Goal: Information Seeking & Learning: Find specific fact

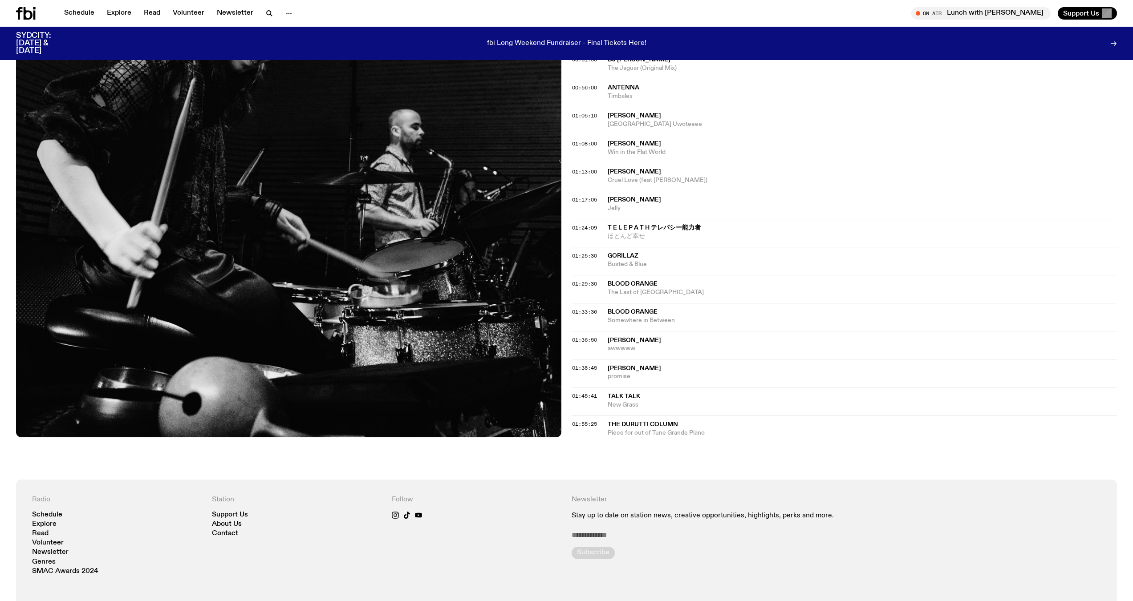
scroll to position [622, 0]
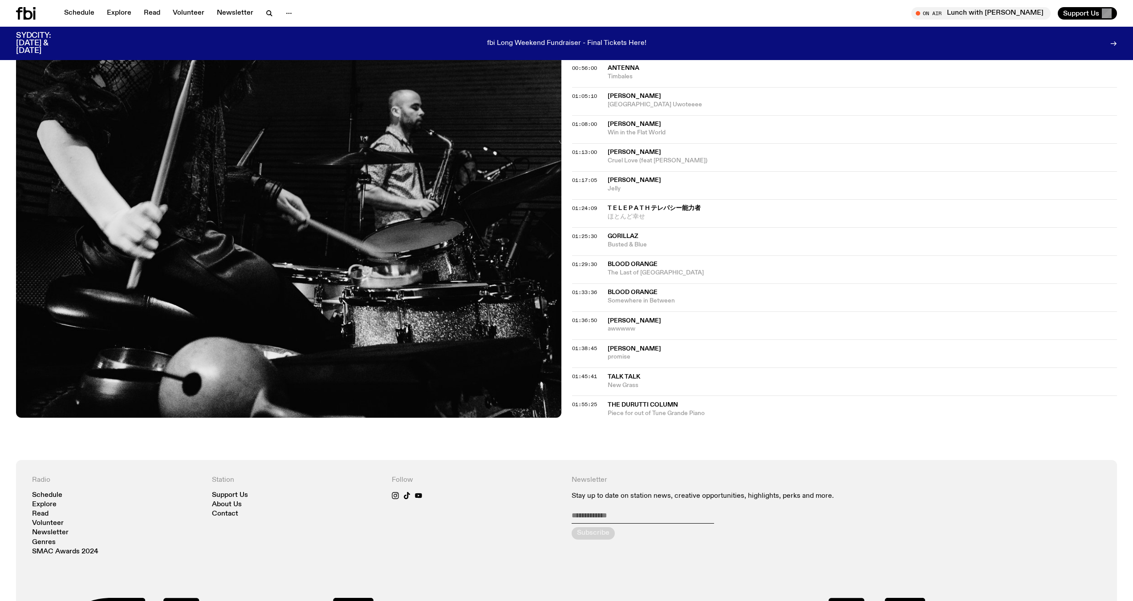
drag, startPoint x: 645, startPoint y: 402, endPoint x: 602, endPoint y: 444, distance: 60.4
click at [522, 389] on div "Aired on 05.10.25 , 9:00pm Specialist Holly fills-in for Peter this week. First…" at bounding box center [566, 8] width 1133 height 903
drag, startPoint x: 608, startPoint y: 414, endPoint x: 706, endPoint y: 415, distance: 97.9
click at [522, 389] on span "Piece for out of Tune Grande Piano" at bounding box center [863, 413] width 510 height 8
copy span "Piece for out of Tune Grande Piano"
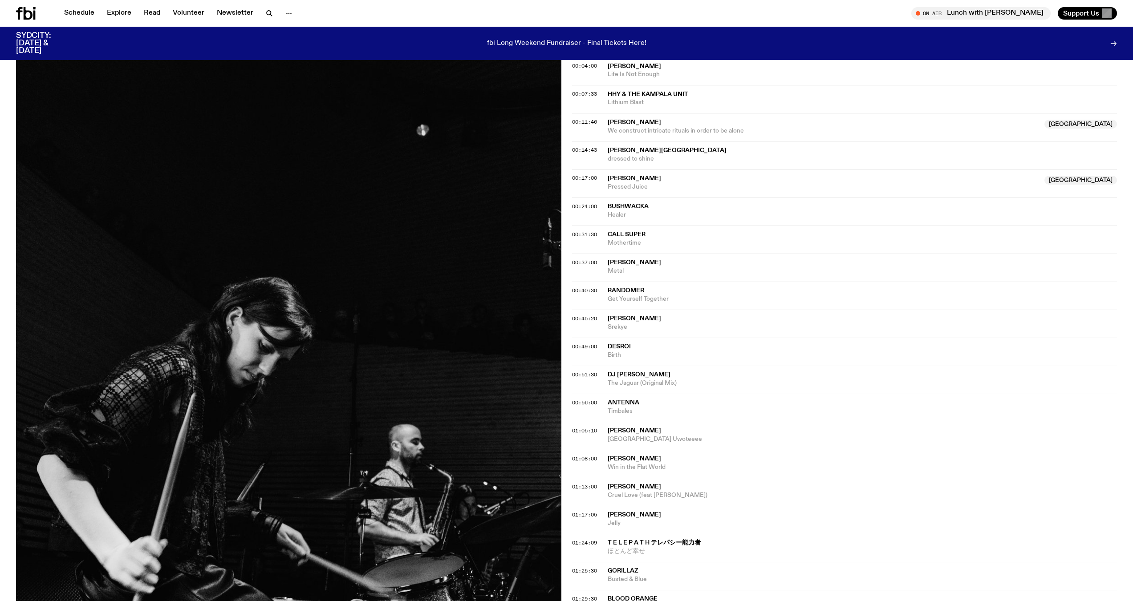
scroll to position [266, 0]
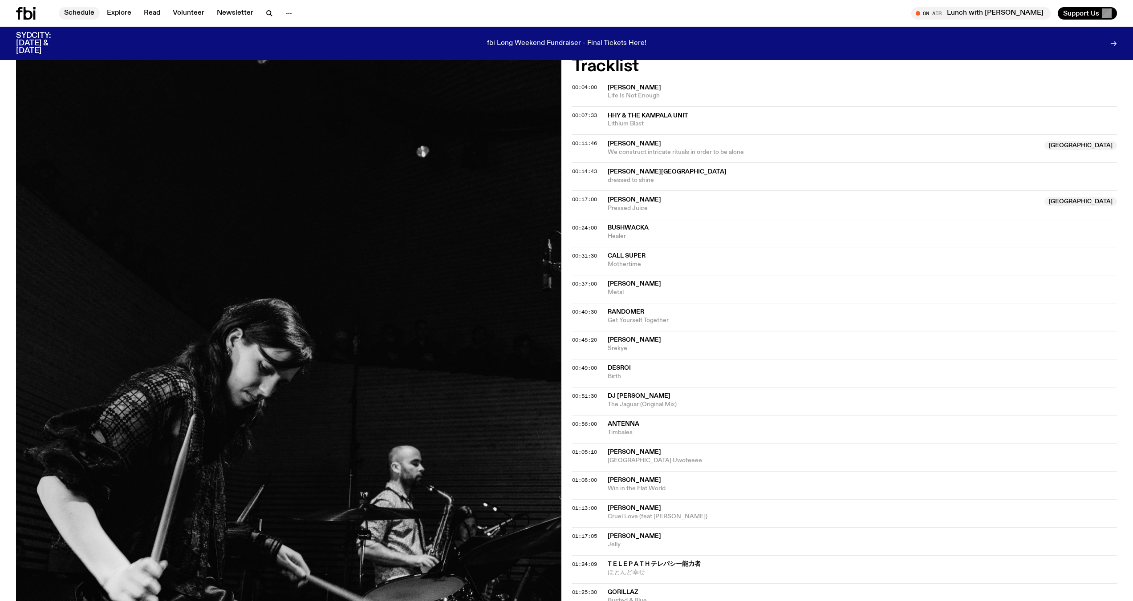
click at [66, 12] on link "Schedule" at bounding box center [79, 13] width 41 height 12
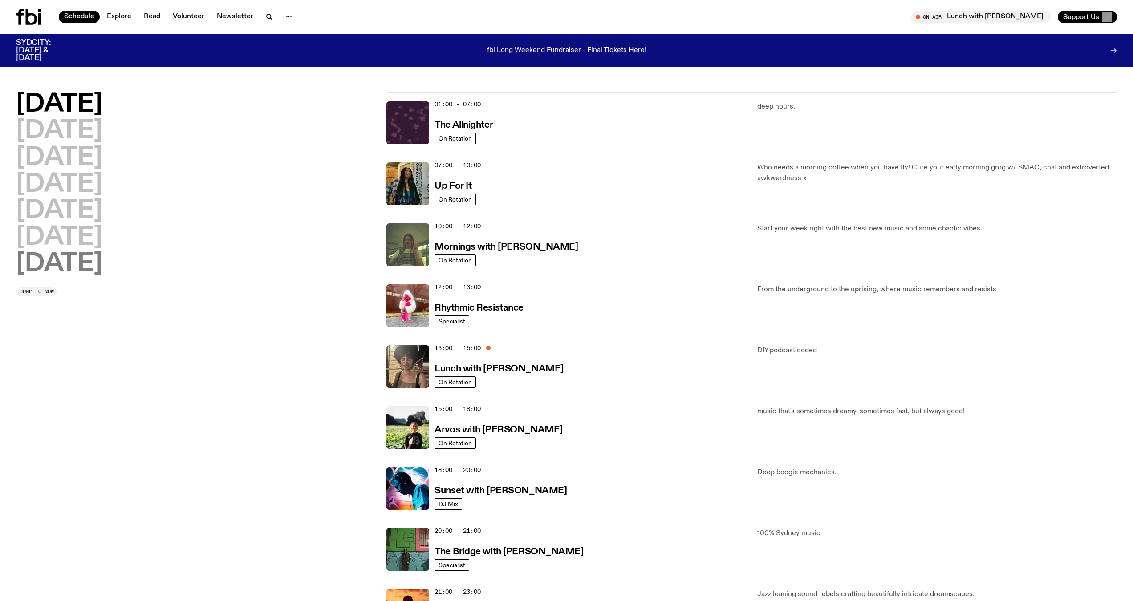
click at [58, 267] on h2 "Sunday" at bounding box center [59, 264] width 86 height 25
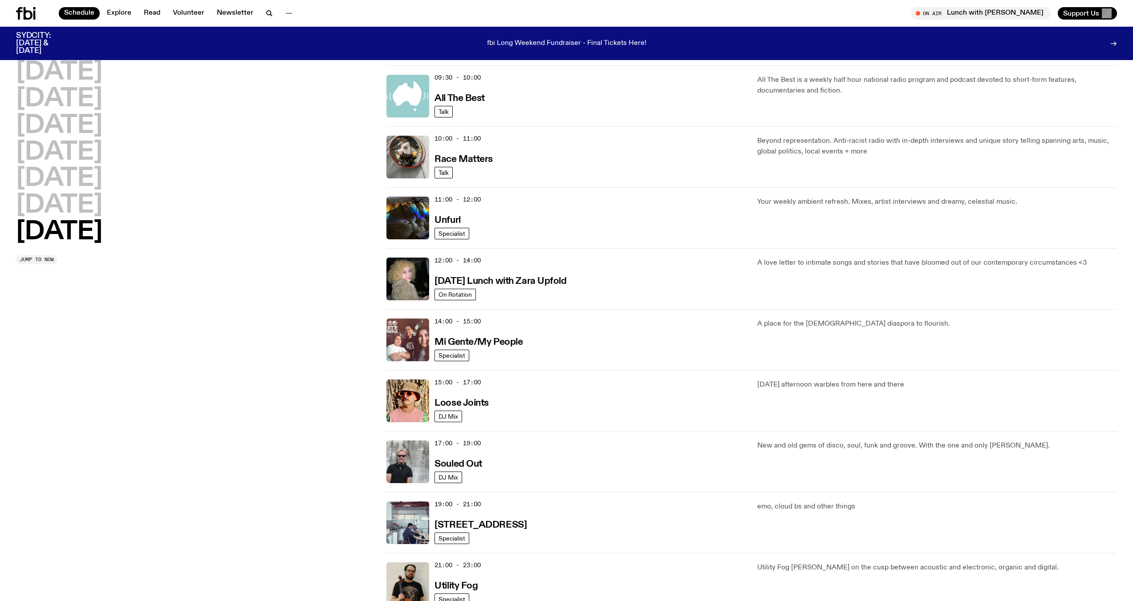
scroll to position [203, 0]
click at [441, 389] on h3 "Souled Out" at bounding box center [458, 463] width 48 height 9
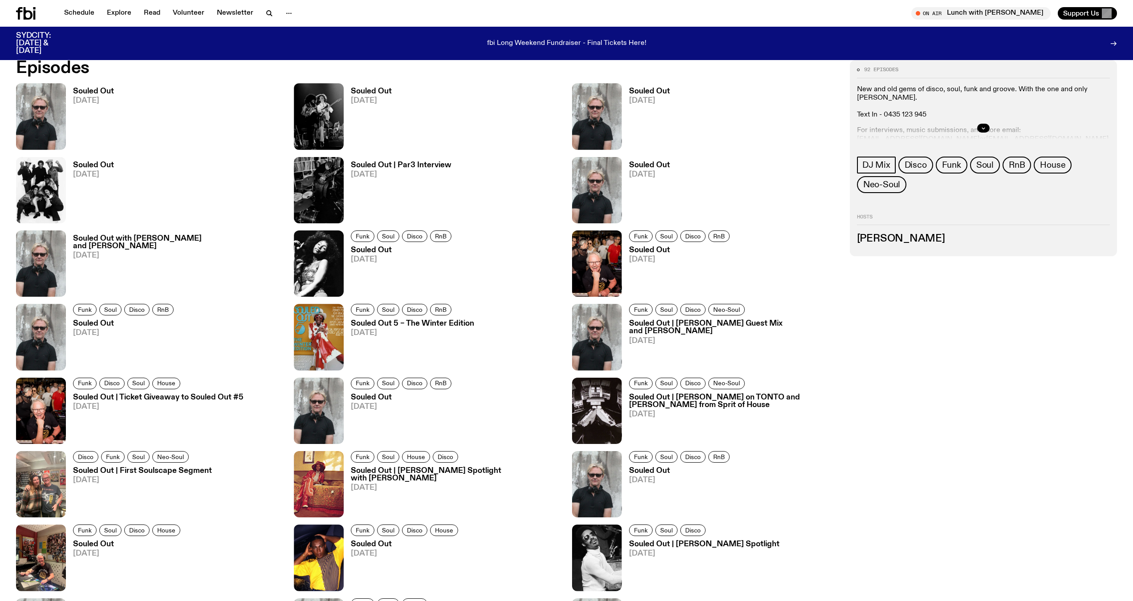
scroll to position [485, 0]
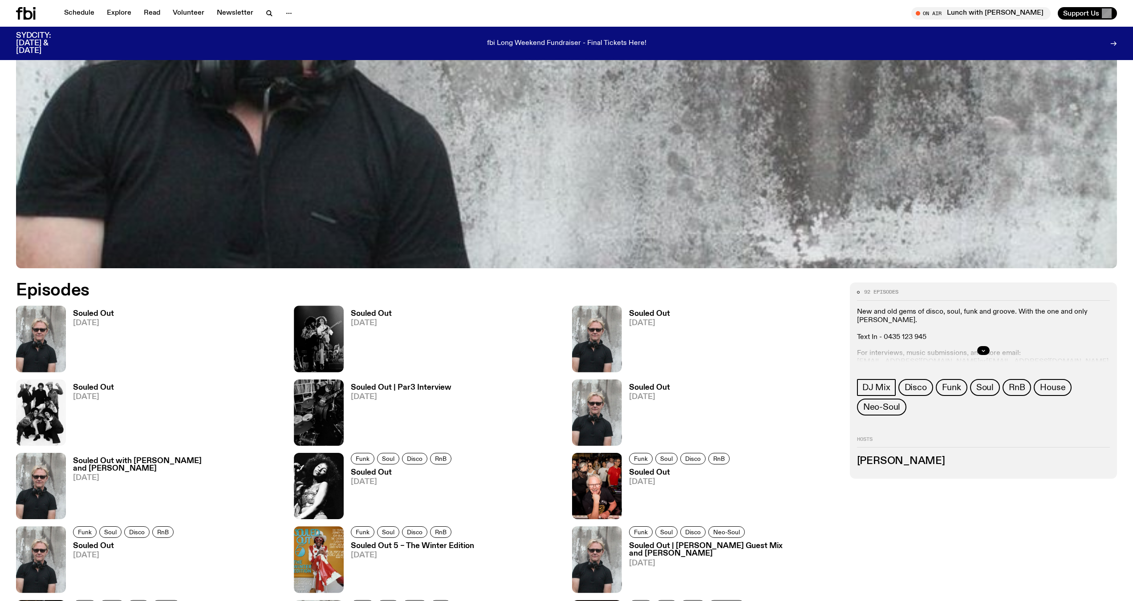
click at [84, 319] on link "Souled Out 05.10.25" at bounding box center [90, 341] width 48 height 62
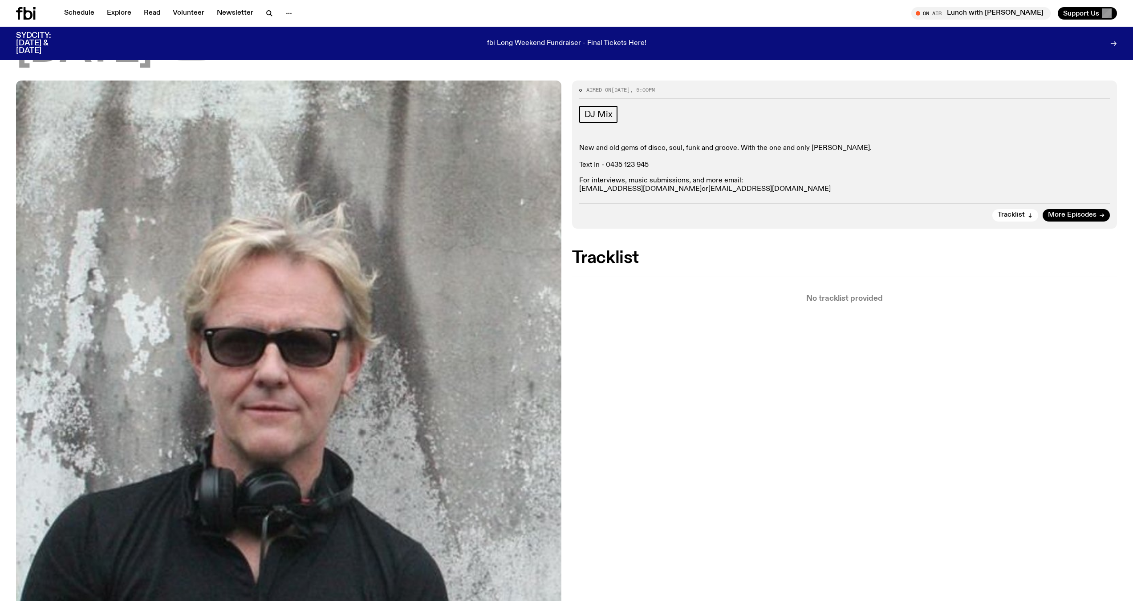
scroll to position [86, 0]
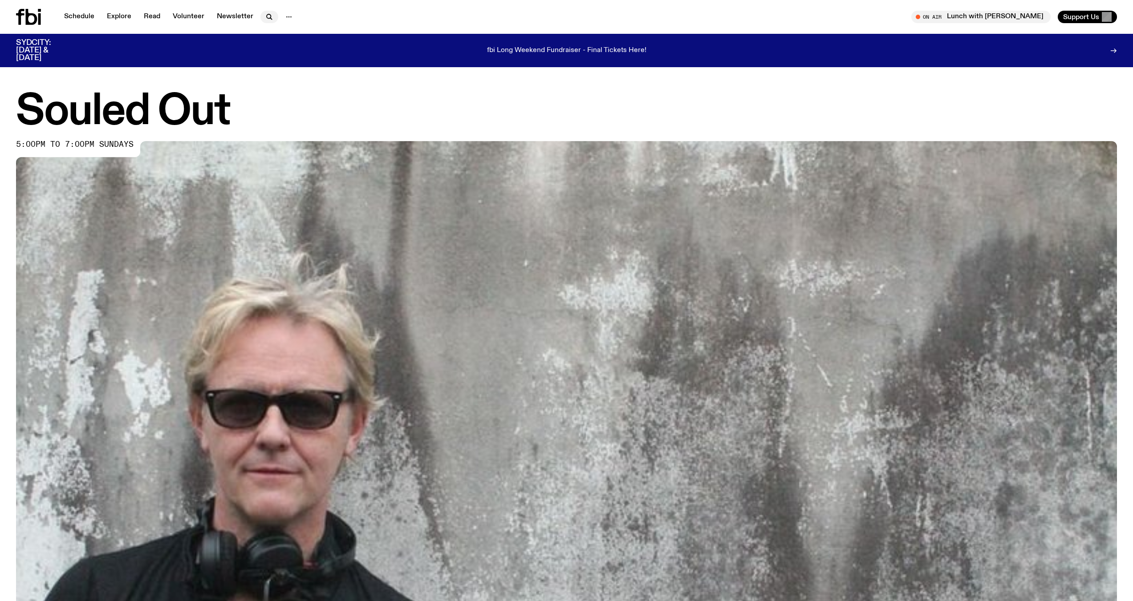
click at [268, 14] on icon "button" at bounding box center [269, 17] width 11 height 11
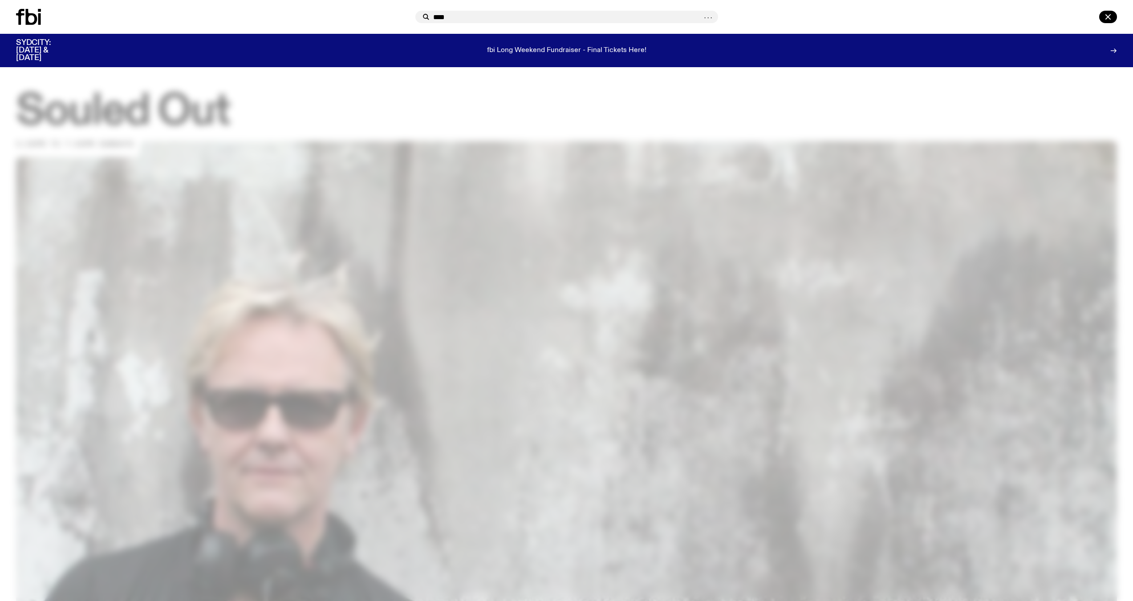
type input "****"
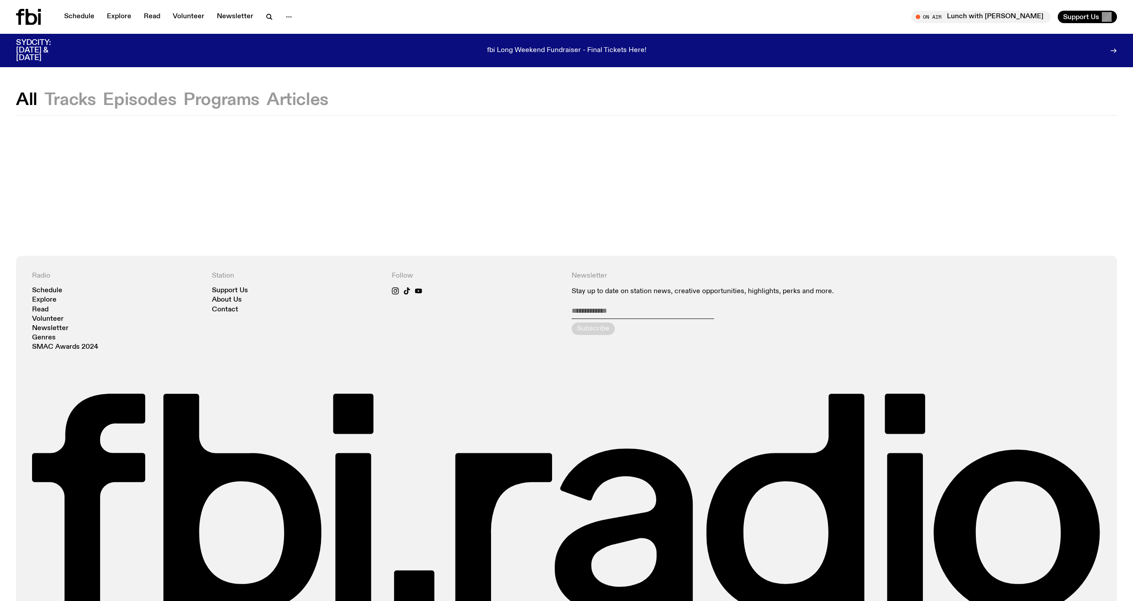
click at [61, 101] on button "Tracks" at bounding box center [71, 100] width 52 height 16
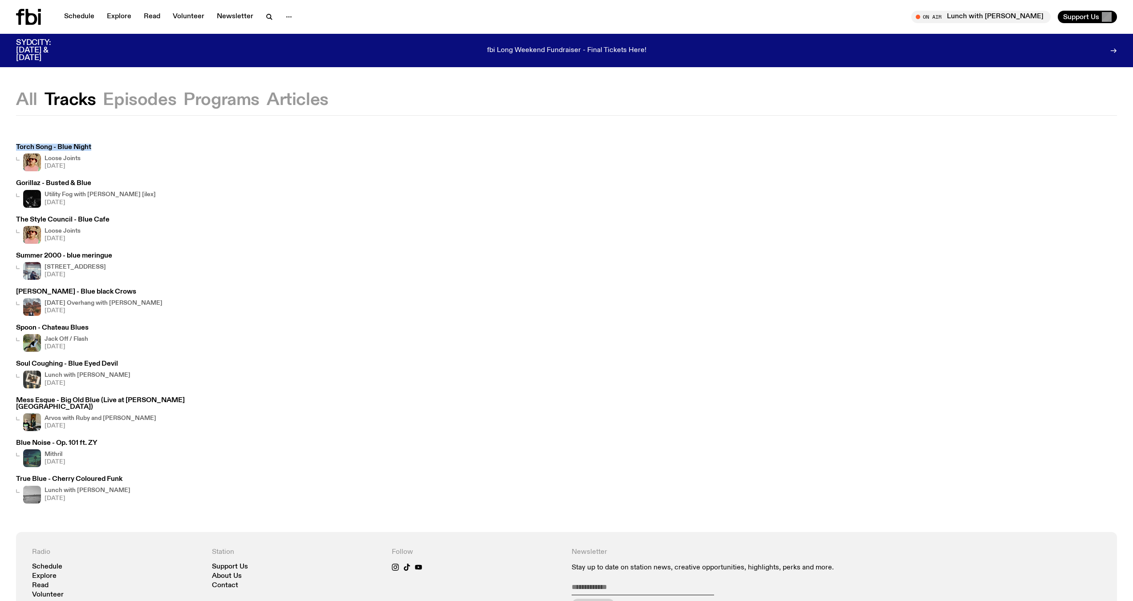
drag, startPoint x: 13, startPoint y: 145, endPoint x: 116, endPoint y: 141, distance: 102.9
click at [116, 141] on div "Torch Song - Blue Night Loose Joints 05.10.25 Gorillaz - Busted & Blue Utility …" at bounding box center [566, 324] width 1133 height 416
copy h3 "Torch Song - Blue Night"
